Goal: Information Seeking & Learning: Learn about a topic

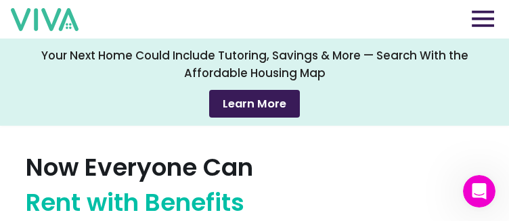
click at [491, 14] on img at bounding box center [483, 18] width 22 height 17
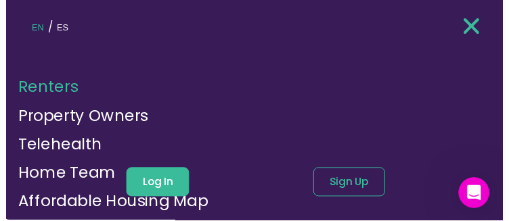
scroll to position [148, 0]
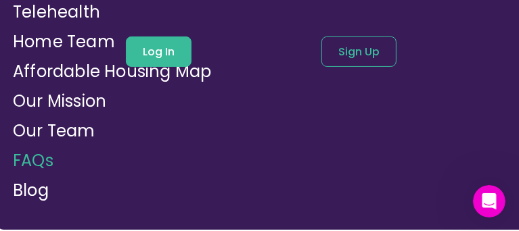
click at [39, 150] on link "FAQs" at bounding box center [33, 161] width 41 height 22
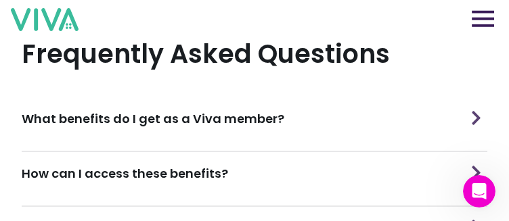
scroll to position [433, 0]
click at [76, 111] on h3 "What benefits do I get as a Viva member?" at bounding box center [153, 119] width 263 height 18
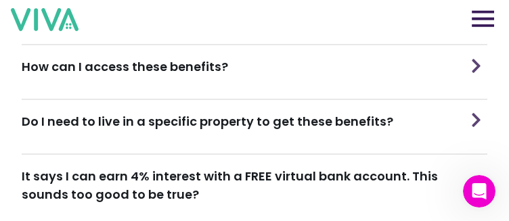
scroll to position [694, 0]
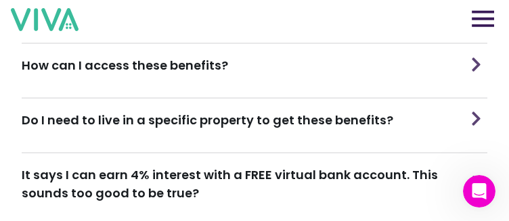
click at [119, 126] on div "Do I need to live in a specific property to get these benefits?" at bounding box center [255, 120] width 466 height 43
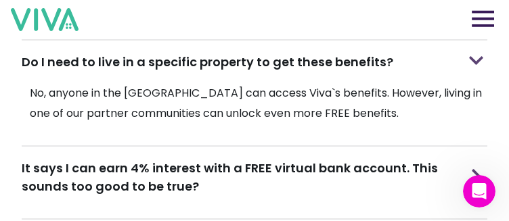
scroll to position [757, 0]
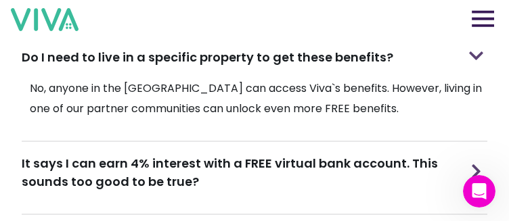
click at [89, 163] on h3 "It says I can earn 4% interest with a FREE virtual bank account. This sounds to…" at bounding box center [243, 172] width 443 height 37
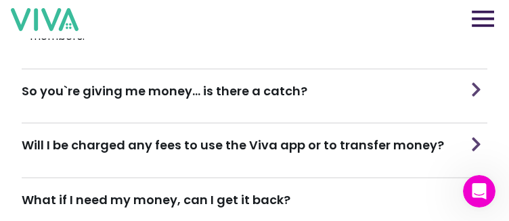
scroll to position [1036, 0]
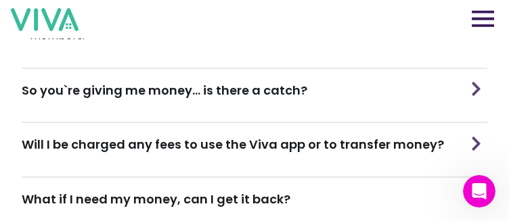
click at [122, 81] on h3 "So you`re giving me money... is there a catch?" at bounding box center [165, 90] width 286 height 18
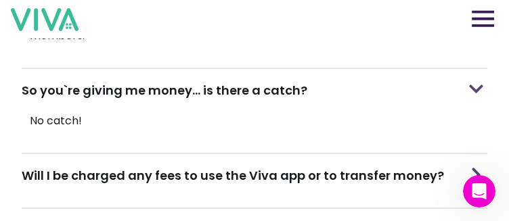
click at [108, 181] on div "Will I be charged any fees to use the Viva app or to transfer money?" at bounding box center [255, 175] width 466 height 43
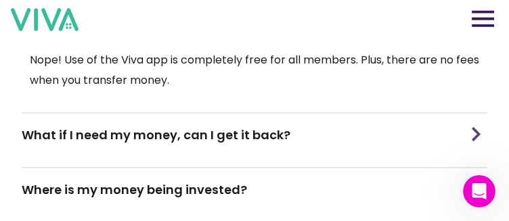
scroll to position [1183, 0]
click at [202, 135] on div "What if I need my money, can I get it back?" at bounding box center [255, 135] width 466 height 43
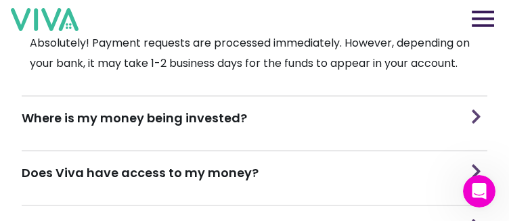
scroll to position [1312, 0]
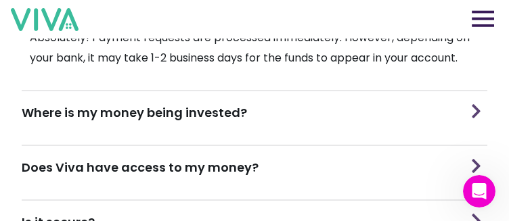
click at [209, 104] on h3 "Where is my money being invested?" at bounding box center [134, 113] width 225 height 18
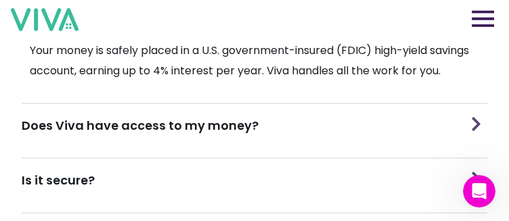
scroll to position [1404, 0]
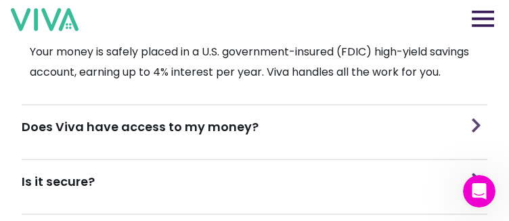
click at [208, 118] on h3 "Does Viva have access to my money?" at bounding box center [140, 127] width 237 height 18
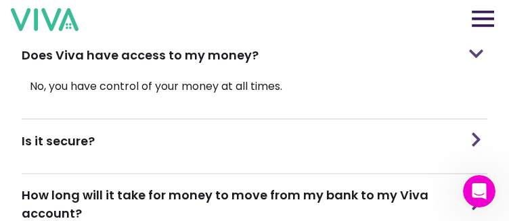
scroll to position [1478, 0]
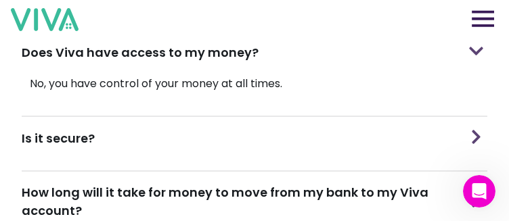
click at [205, 128] on div "Is it secure?" at bounding box center [255, 138] width 466 height 43
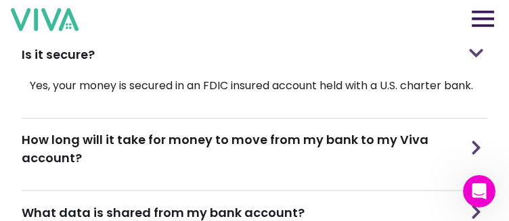
scroll to position [1566, 0]
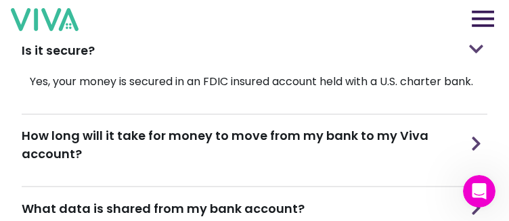
click at [205, 128] on h3 "How long will it take for money to move from my bank to my Viva account?" at bounding box center [243, 145] width 443 height 37
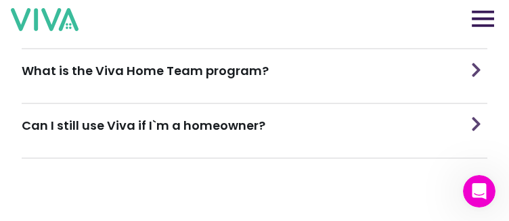
scroll to position [1810, 0]
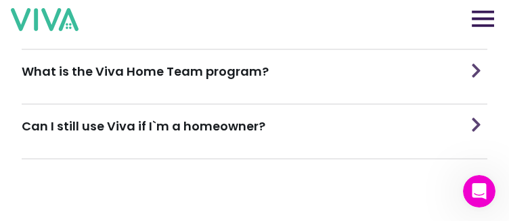
click at [179, 117] on h3 "Can I still use Viva if I`m a homeowner?" at bounding box center [144, 126] width 244 height 18
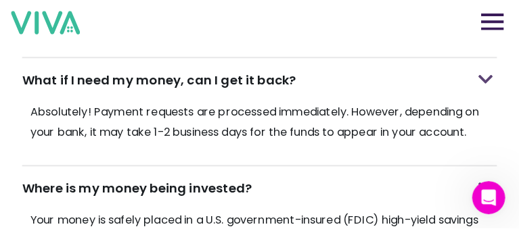
scroll to position [1214, 0]
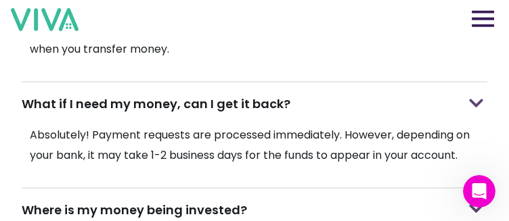
click at [492, 17] on img at bounding box center [483, 18] width 22 height 17
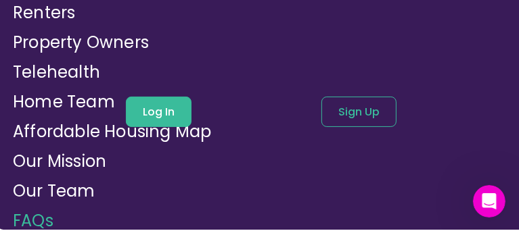
scroll to position [81, 0]
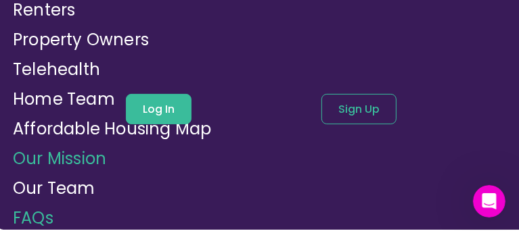
click at [91, 162] on link "Our Mission" at bounding box center [59, 159] width 93 height 22
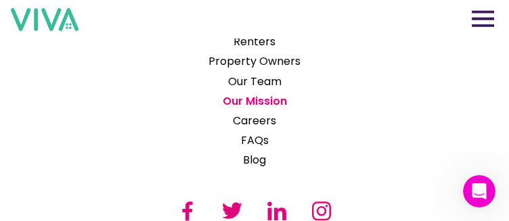
scroll to position [2976, 0]
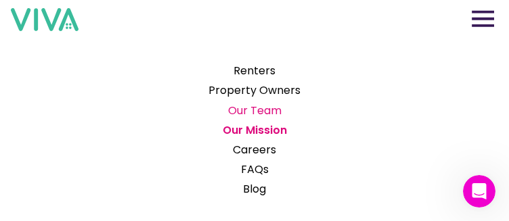
click at [260, 119] on link "Our Team" at bounding box center [254, 110] width 103 height 17
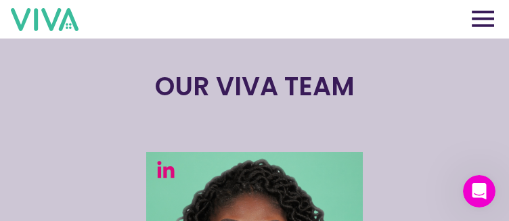
click at [493, 18] on img at bounding box center [483, 18] width 22 height 17
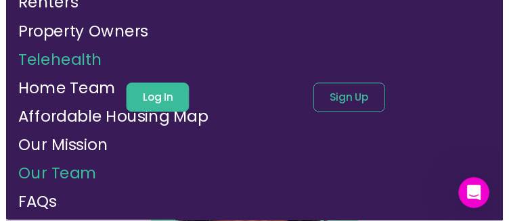
scroll to position [114, 0]
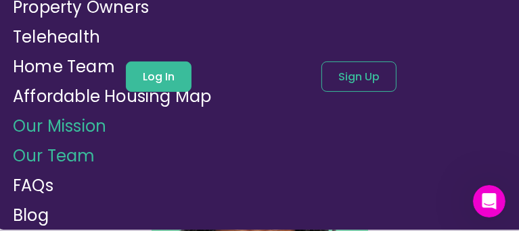
click at [57, 134] on link "Our Mission" at bounding box center [59, 126] width 93 height 22
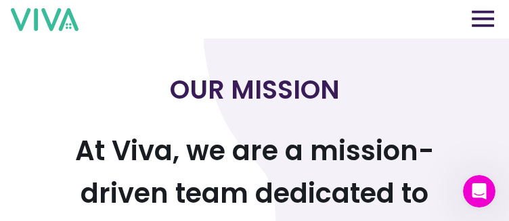
scroll to position [5, 0]
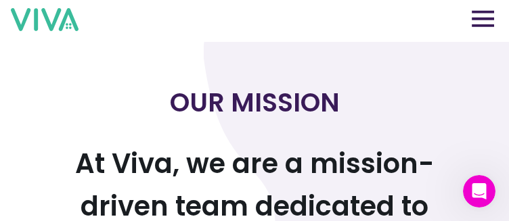
click at [41, 9] on img at bounding box center [45, 19] width 68 height 23
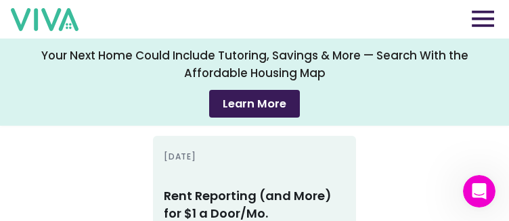
scroll to position [3357, 0]
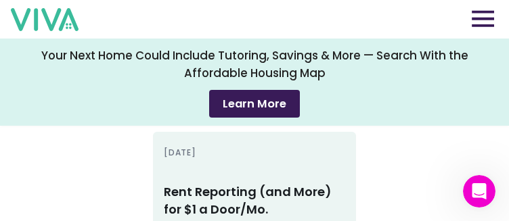
click at [200, 183] on h3 "Rent Reporting (and More) for $1 a Door/Mo." at bounding box center [254, 200] width 181 height 35
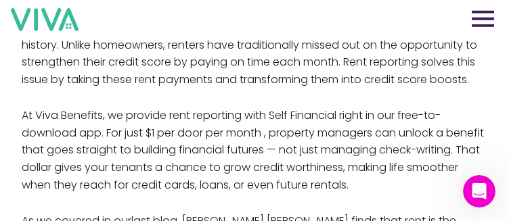
scroll to position [437, 0]
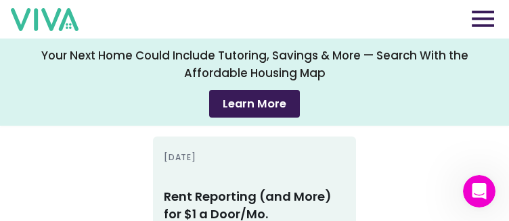
scroll to position [3353, 0]
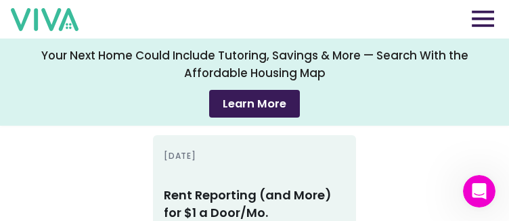
click at [233, 200] on h3 "Rent Reporting (and More) for $1 a Door/Mo." at bounding box center [254, 204] width 181 height 35
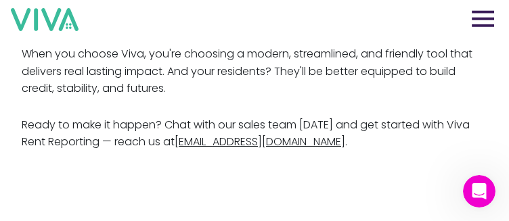
scroll to position [871, 0]
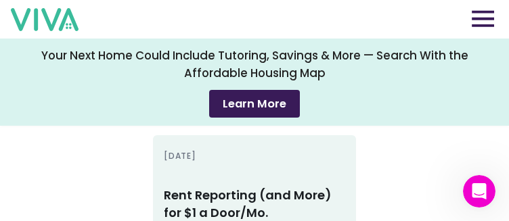
scroll to position [3957, 0]
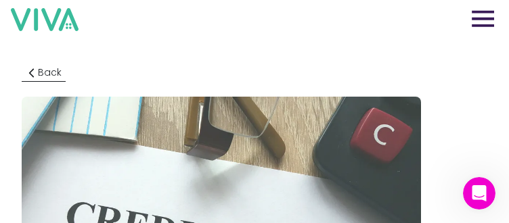
click at [37, 68] on img at bounding box center [32, 73] width 12 height 12
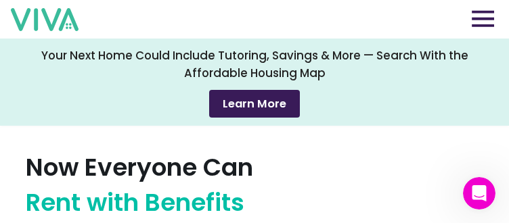
click at [481, 28] on button at bounding box center [483, 19] width 30 height 20
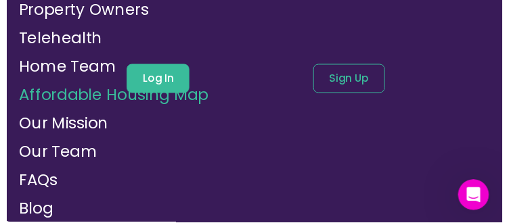
scroll to position [127, 0]
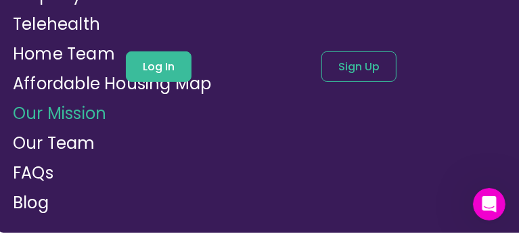
click at [72, 117] on link "Our Mission" at bounding box center [59, 113] width 93 height 22
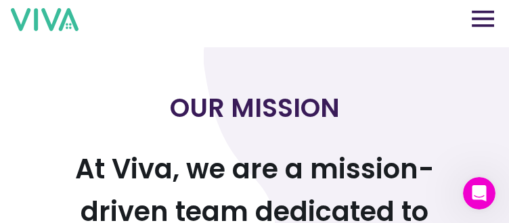
click at [489, 16] on img at bounding box center [483, 18] width 22 height 17
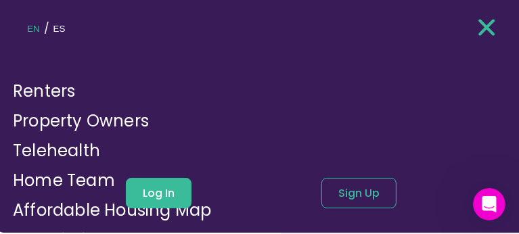
click at [478, 25] on img at bounding box center [486, 27] width 17 height 20
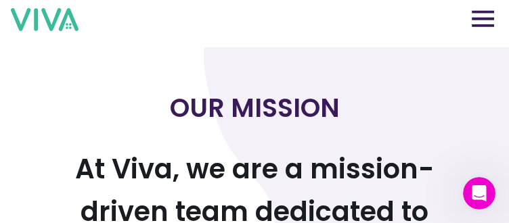
click at [485, 24] on img at bounding box center [483, 18] width 22 height 17
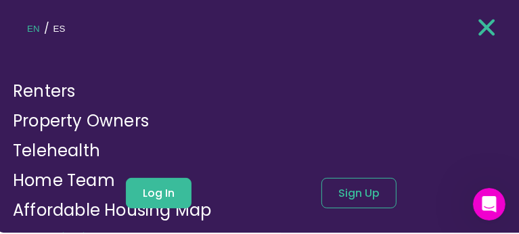
click at [478, 28] on img at bounding box center [486, 27] width 17 height 20
